Goal: Transaction & Acquisition: Purchase product/service

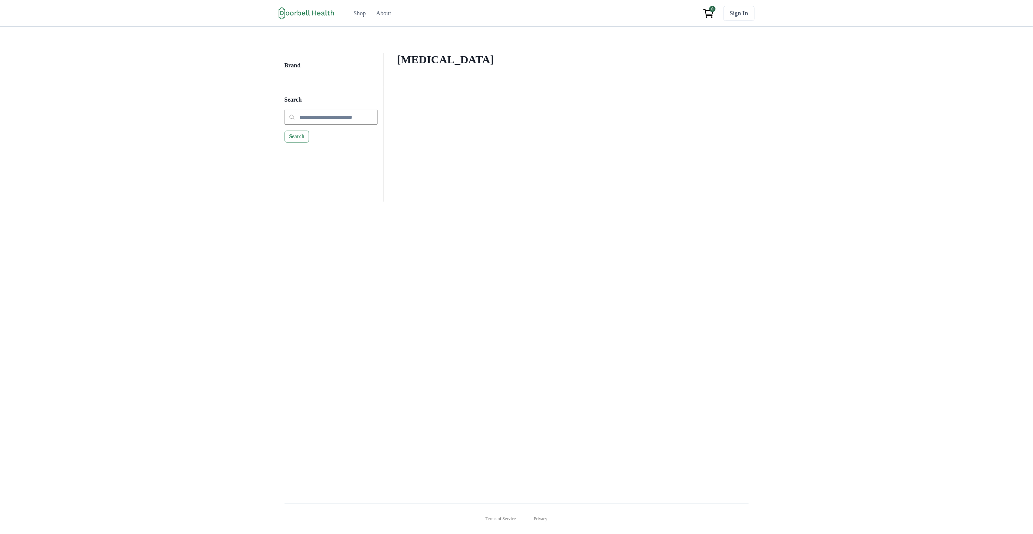
click at [682, 154] on div "Compression Stockings Filter Clear all Brand Apply Brand" at bounding box center [566, 127] width 365 height 149
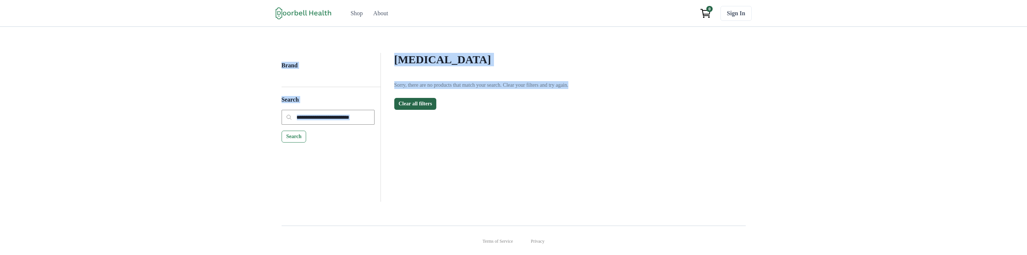
drag, startPoint x: 634, startPoint y: 195, endPoint x: 500, endPoint y: 128, distance: 150.1
click at [269, 49] on div "Brand Search Search Compression Stockings Filter Clear all Brand Apply Brand So…" at bounding box center [513, 120] width 1027 height 187
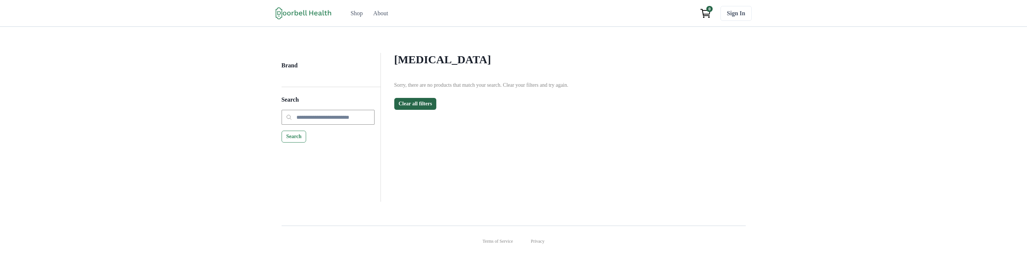
click at [604, 153] on div "[MEDICAL_DATA] Filter Clear all Brand Apply Brand Sorry, there are no products …" at bounding box center [563, 127] width 365 height 149
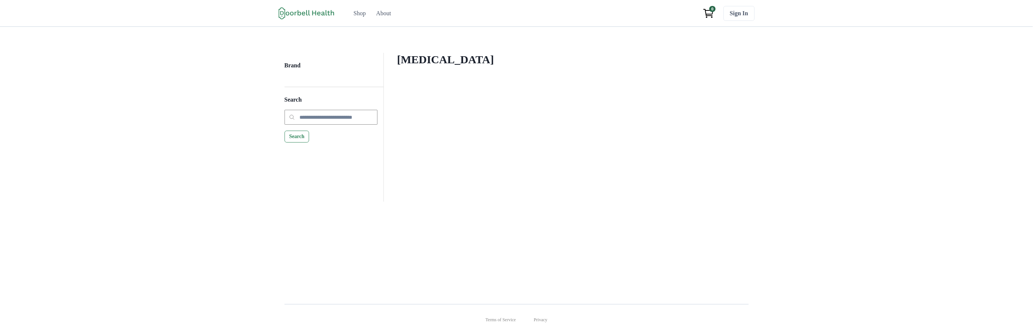
click at [784, 180] on div "Brand Search Search [MEDICAL_DATA] Filter Clear all Brand Apply Brand" at bounding box center [516, 159] width 1033 height 265
click at [691, 117] on div "[MEDICAL_DATA] Filter Clear all Brand Apply Brand Sorry, there are no products …" at bounding box center [566, 127] width 365 height 149
drag, startPoint x: 233, startPoint y: -1, endPoint x: 249, endPoint y: 16, distance: 23.7
click at [249, 16] on div "Open menu Shop About Sign In Terms of Service Privacy Shop About 0 Sign In" at bounding box center [516, 13] width 1033 height 27
click at [491, 57] on h4 "[MEDICAL_DATA]" at bounding box center [566, 59] width 338 height 13
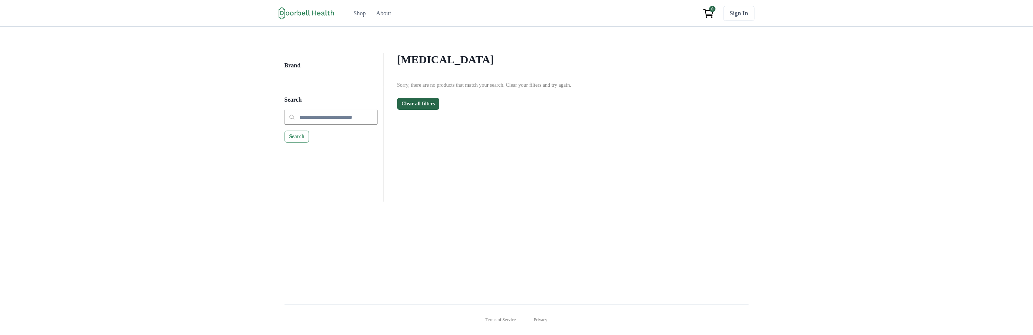
drag, startPoint x: 491, startPoint y: 57, endPoint x: 462, endPoint y: 65, distance: 30.4
click at [489, 57] on h4 "[MEDICAL_DATA]" at bounding box center [566, 59] width 338 height 13
click at [462, 65] on h4 "[MEDICAL_DATA]" at bounding box center [566, 59] width 338 height 13
click at [501, 174] on div "[MEDICAL_DATA] Filter Clear all Brand Apply Brand Sorry, there are no products …" at bounding box center [566, 127] width 365 height 149
drag, startPoint x: 541, startPoint y: 151, endPoint x: 454, endPoint y: 136, distance: 88.0
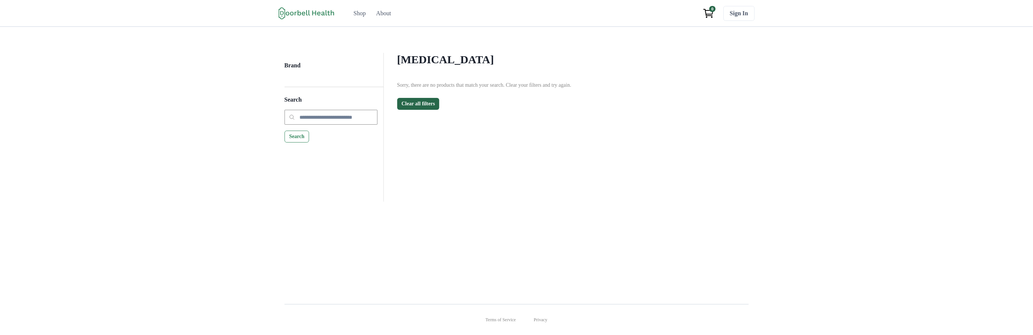
click at [541, 150] on div "[MEDICAL_DATA] Filter Clear all Brand Apply Brand Sorry, there are no products …" at bounding box center [566, 127] width 365 height 149
click at [556, 170] on div "[MEDICAL_DATA] Filter Clear all Brand Apply Brand Sorry, there are no products …" at bounding box center [566, 127] width 365 height 149
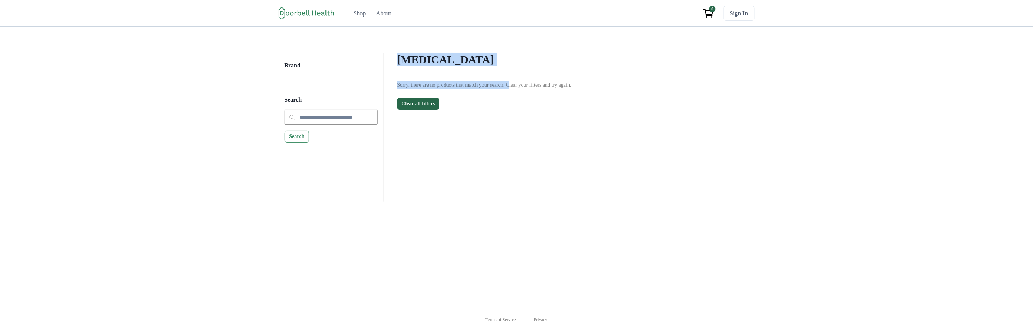
drag, startPoint x: 520, startPoint y: 88, endPoint x: 344, endPoint y: 39, distance: 182.5
click at [347, 41] on div "Brand Search Search Compression Stockings Filter Clear all Brand Apply Brand So…" at bounding box center [516, 159] width 1033 height 265
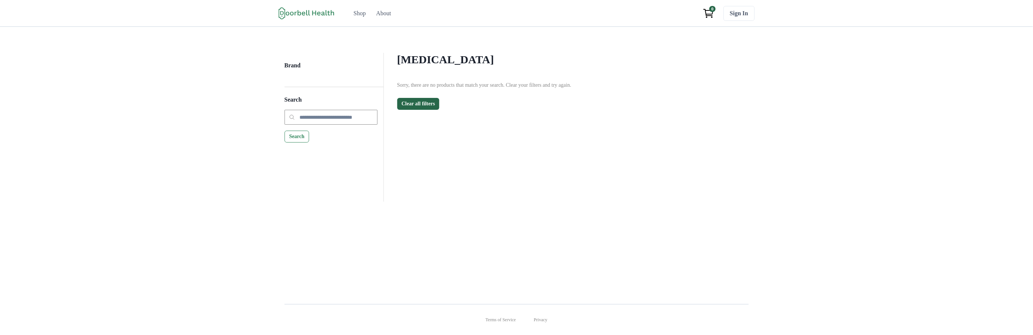
click at [581, 97] on div "Sorry, there are no products that match your search. Clear your filters and try…" at bounding box center [566, 95] width 338 height 29
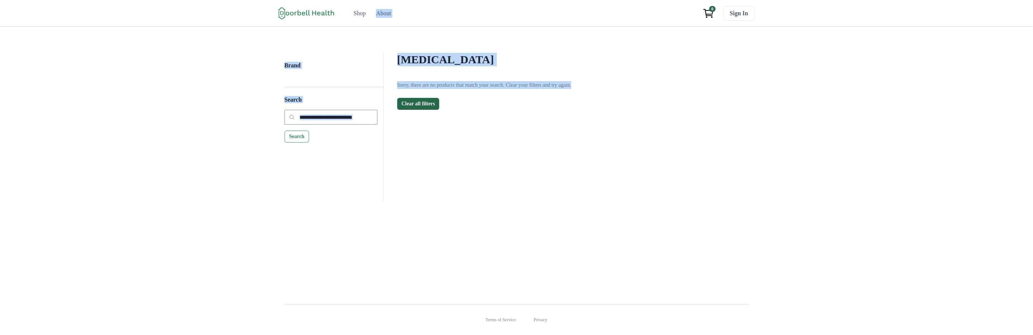
drag, startPoint x: 460, startPoint y: 137, endPoint x: 364, endPoint y: 65, distance: 120.1
click at [314, 21] on div "Open menu Shop About Sign In Terms of Service Privacy Shop About 0 Sign In Bran…" at bounding box center [516, 167] width 1033 height 335
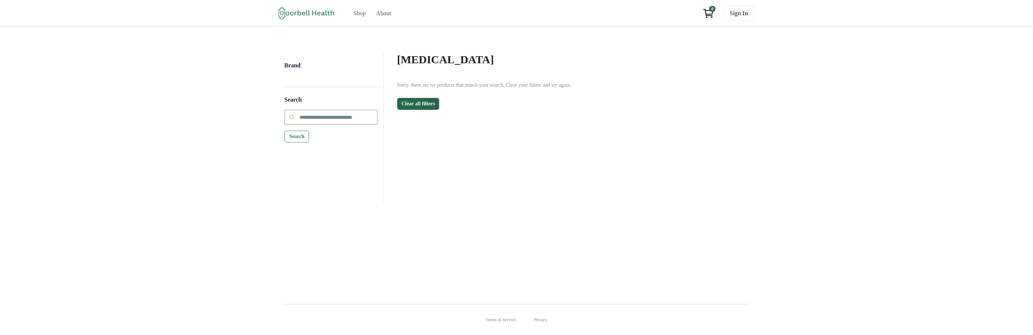
click at [557, 186] on div "[MEDICAL_DATA] Filter Clear all Brand Apply Brand Sorry, there are no products …" at bounding box center [566, 127] width 365 height 149
